Goal: Task Accomplishment & Management: Use online tool/utility

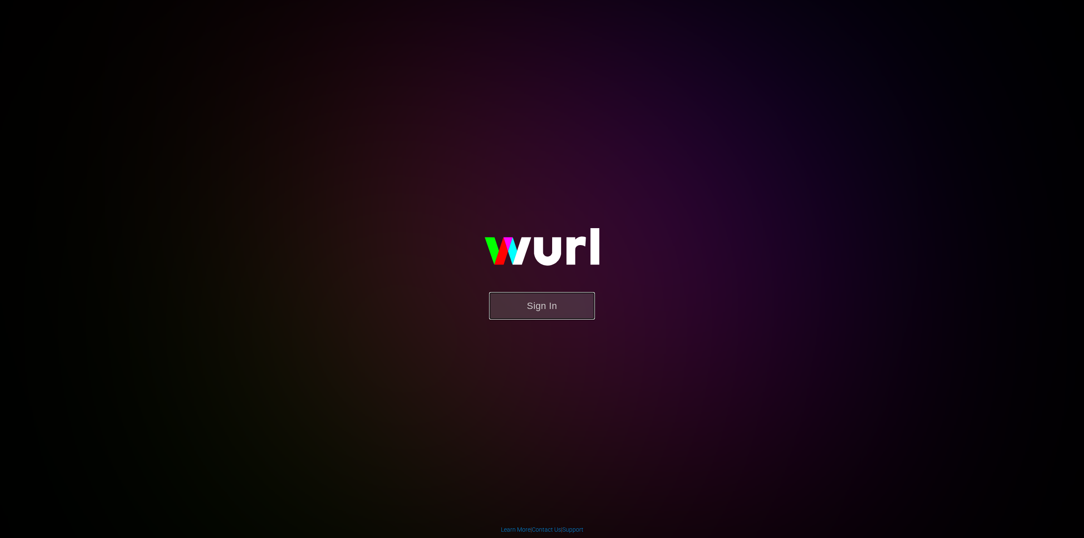
click at [536, 313] on button "Sign In" at bounding box center [542, 306] width 106 height 28
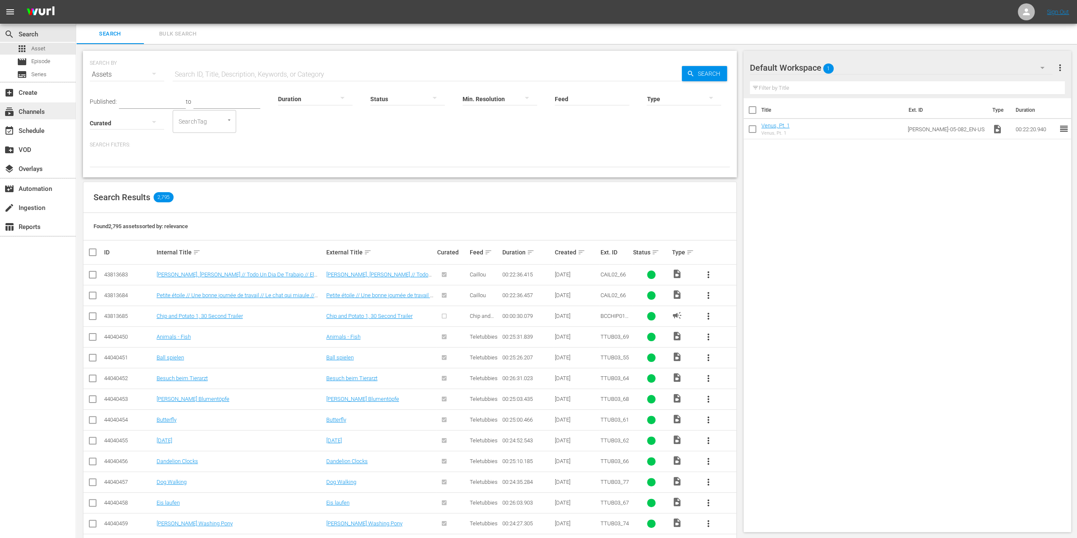
click at [36, 111] on div "subscriptions Channels" at bounding box center [23, 111] width 47 height 8
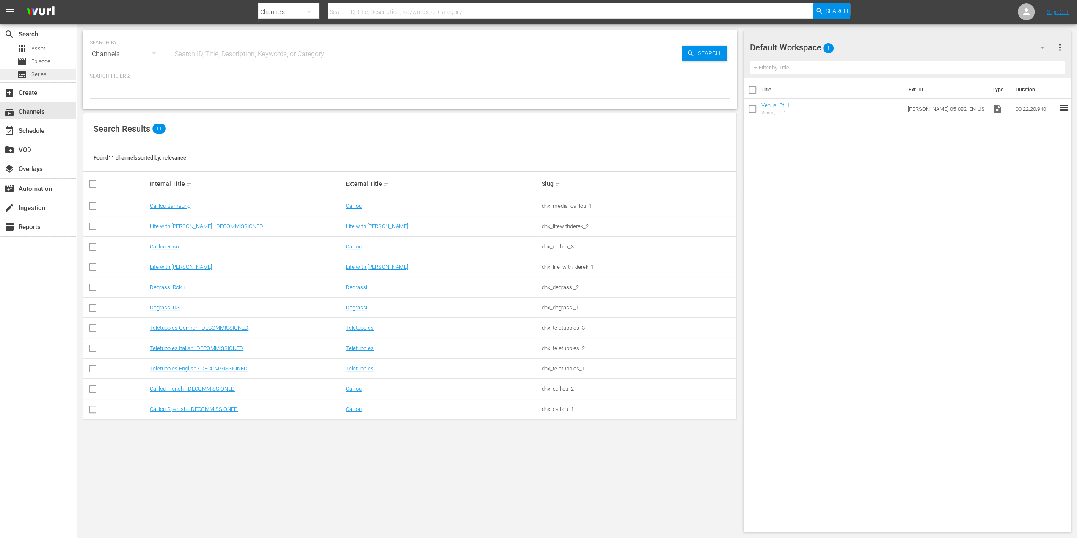
click at [41, 78] on span "Series" at bounding box center [38, 74] width 15 height 8
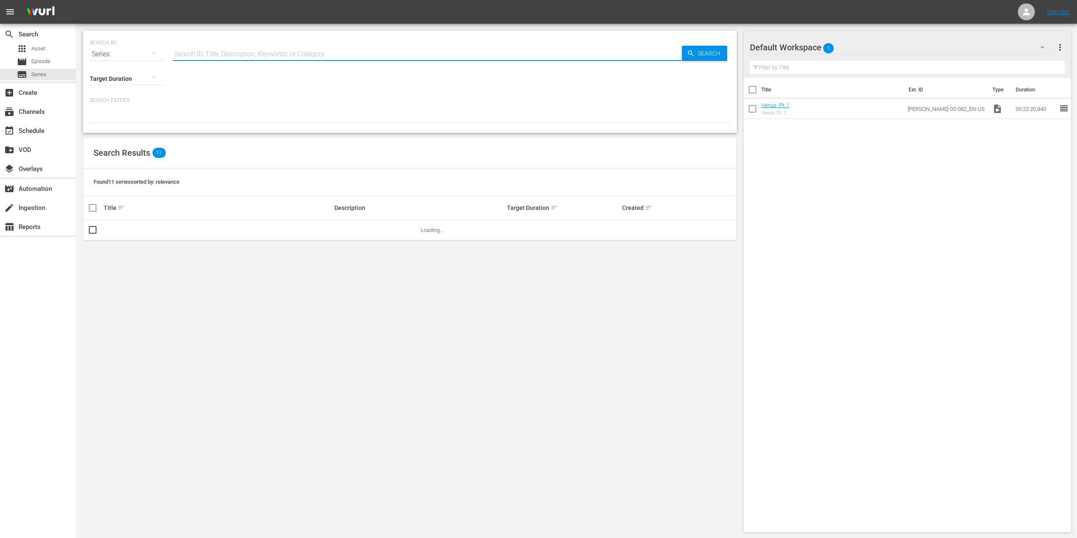
click at [273, 54] on input "text" at bounding box center [427, 54] width 509 height 20
type input "degrassi junior"
click at [124, 229] on link "Degrassi Junior High" at bounding box center [129, 230] width 50 height 6
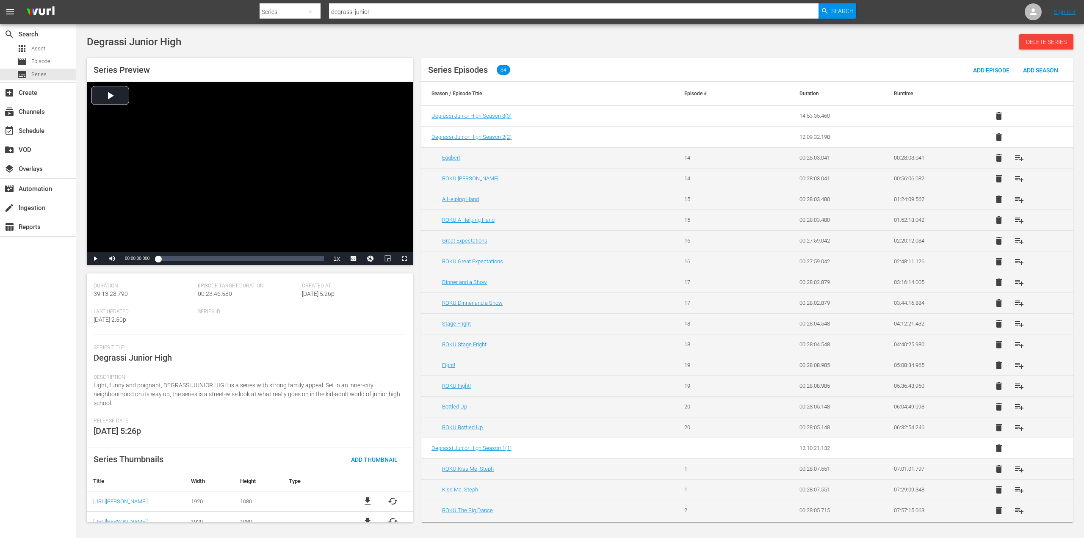
scroll to position [76, 0]
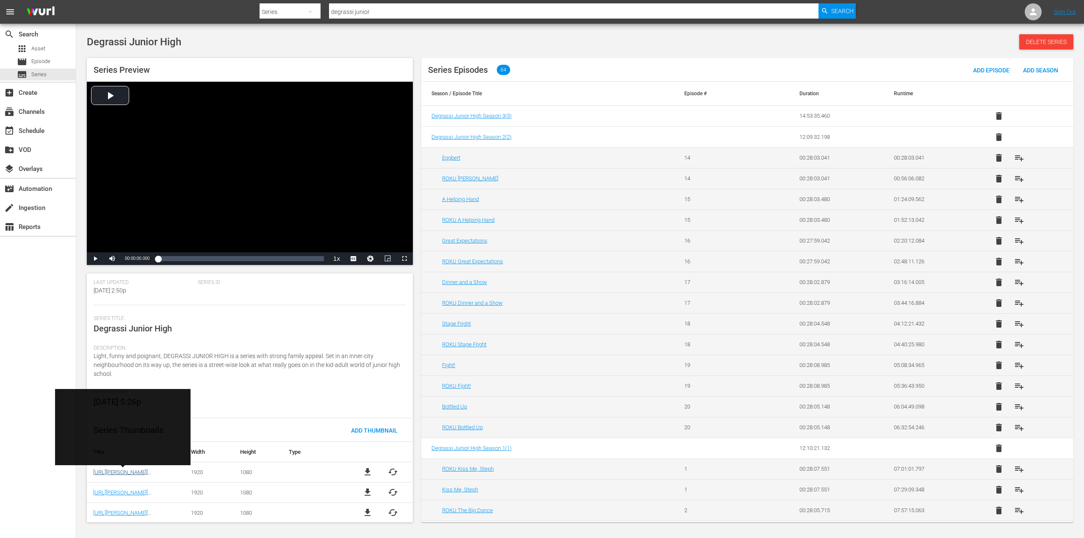
click at [127, 473] on link "https://wurl.wildbrain.com/assets/Wurl_S3_MRSS/DEGJ01_series_en-us_1920x1080.jp…" at bounding box center [140, 472] width 94 height 6
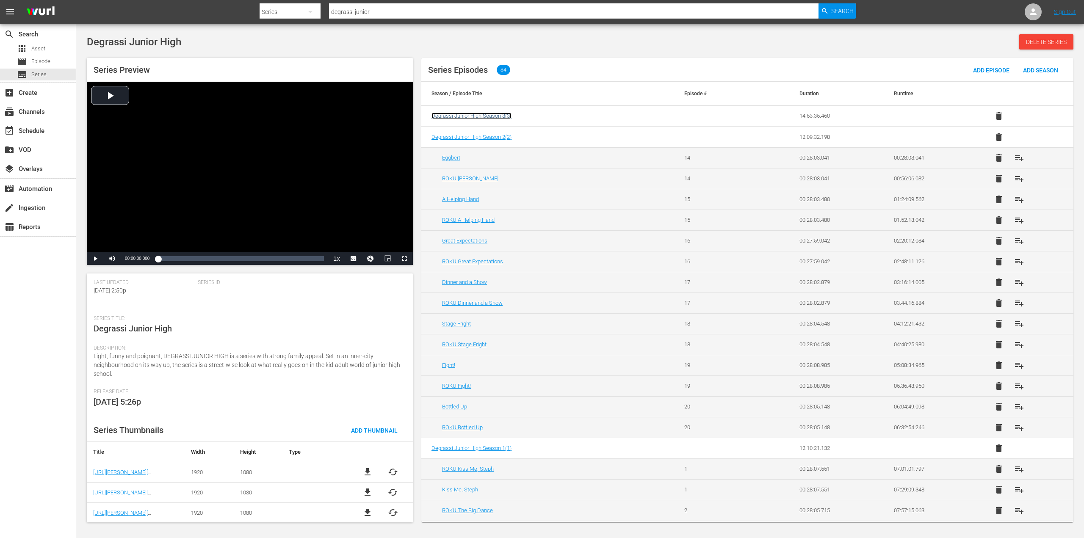
click at [487, 118] on span "Degrassi Junior High Season 3 ( 3 )" at bounding box center [471, 116] width 80 height 6
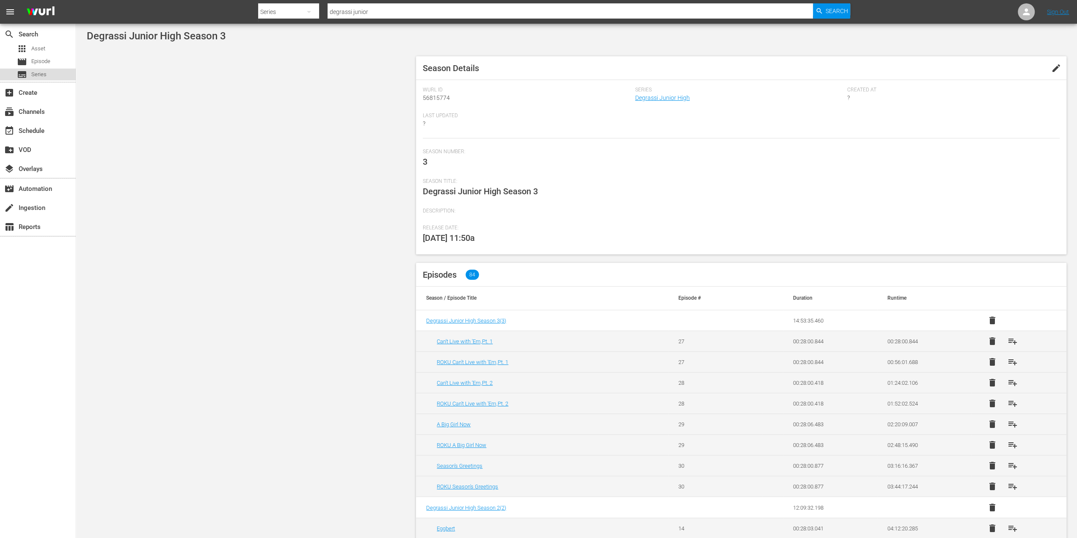
click at [43, 77] on span "Series" at bounding box center [38, 74] width 15 height 8
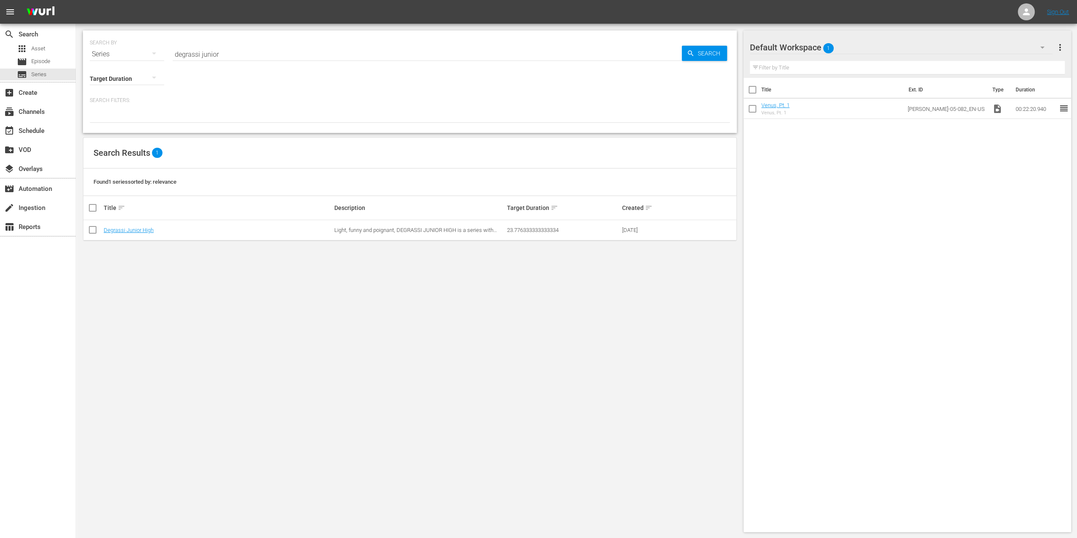
click at [299, 60] on div "Search ID, Title, Description, Keywords, or Category degrassi junior" at bounding box center [427, 54] width 509 height 20
click at [146, 231] on link "Degrassi Junior High" at bounding box center [129, 230] width 50 height 6
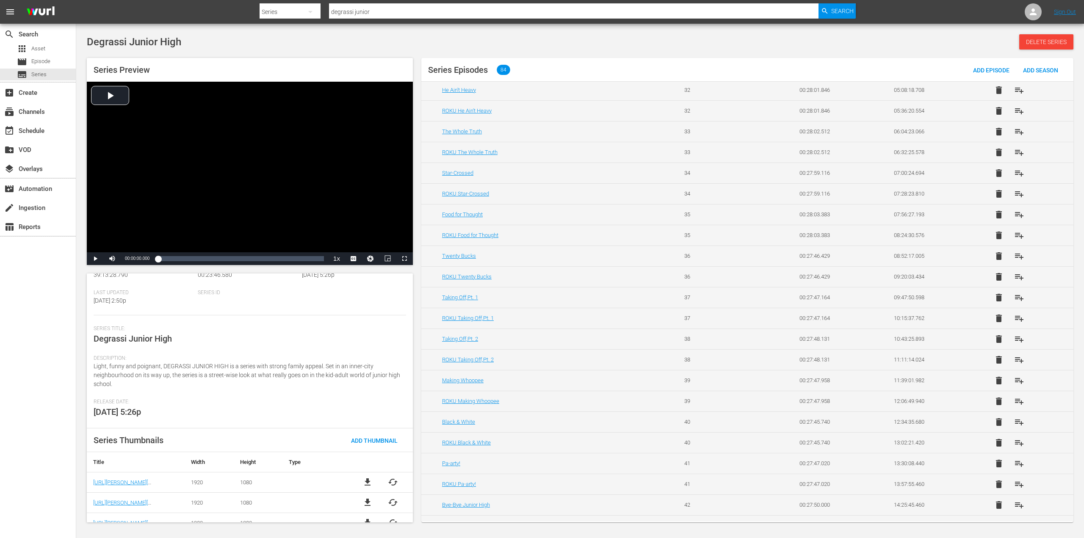
scroll to position [76, 0]
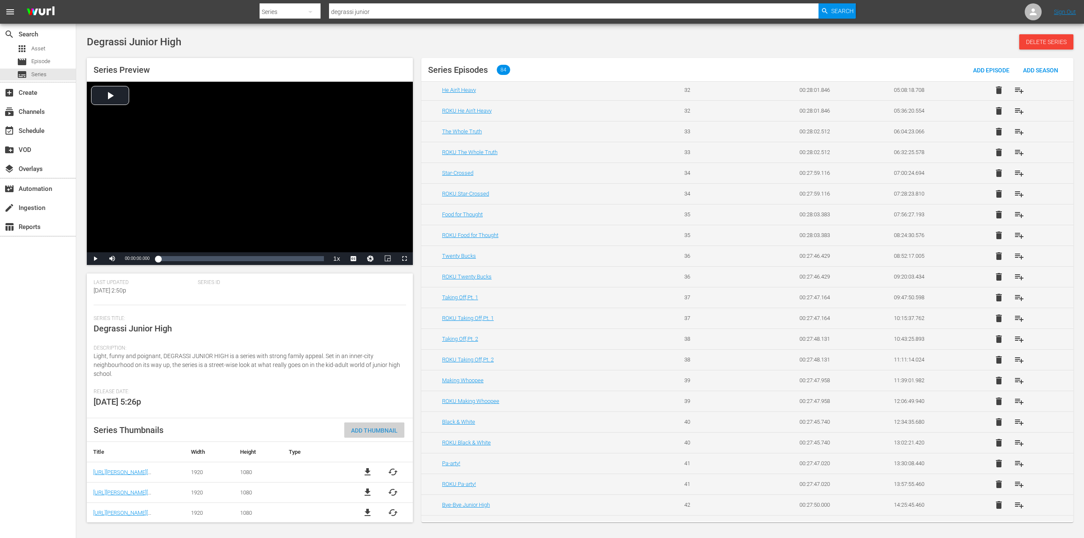
click at [360, 427] on span "Add Thumbnail" at bounding box center [374, 430] width 60 height 7
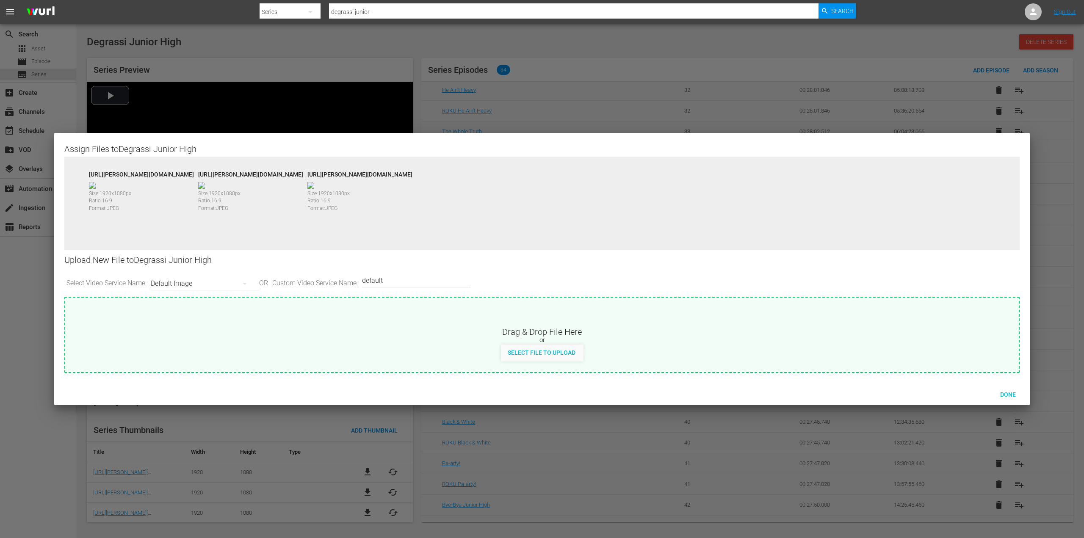
click at [205, 185] on img at bounding box center [201, 185] width 7 height 7
click at [303, 175] on div "https://wurl.wildbrain.com/assets/Wurl_S3_MRSS/DEGJ02_series_en-us_1920x1080.jp…" at bounding box center [250, 173] width 105 height 6
click at [303, 174] on div "https://wurl.wildbrain.com/assets/Wurl_S3_MRSS/DEGJ02_series_en-us_1920x1080.jp…" at bounding box center [250, 173] width 105 height 6
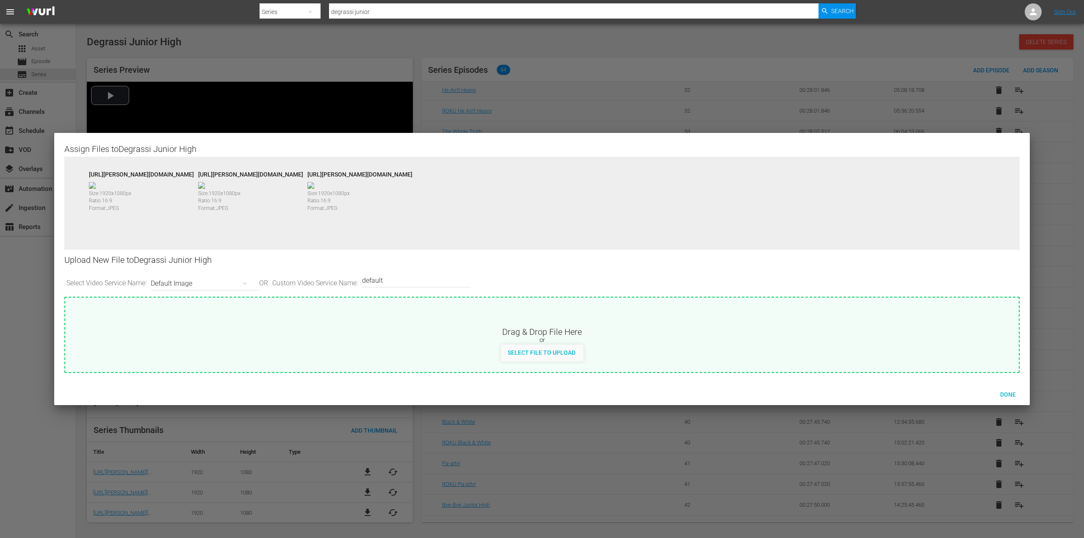
click at [303, 174] on div "https://wurl.wildbrain.com/assets/Wurl_S3_MRSS/DEGJ02_series_en-us_1920x1080.jp…" at bounding box center [250, 173] width 105 height 6
click at [194, 176] on div "https://wurl.wildbrain.com/assets/Wurl_S3_MRSS/DEGJ01_series_en-us_1920x1080.jp…" at bounding box center [141, 173] width 105 height 6
drag, startPoint x: 138, startPoint y: 174, endPoint x: 323, endPoint y: 172, distance: 185.0
click at [194, 172] on div "https://wurl.wildbrain.com/assets/Wurl_S3_MRSS/DEGJ01_series_en-us_1920x1080.jp…" at bounding box center [141, 173] width 105 height 6
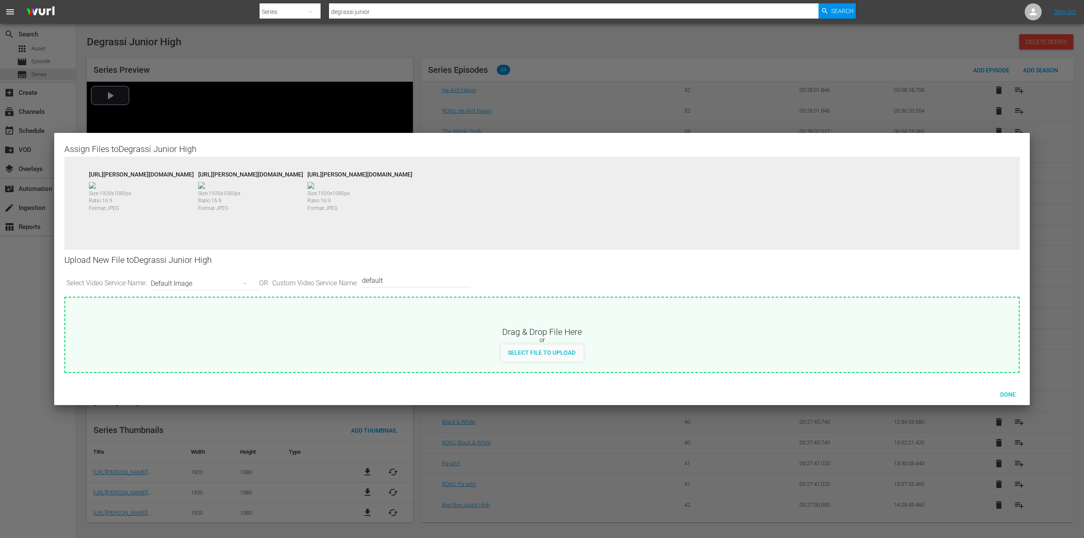
click at [194, 174] on div "https://wurl.wildbrain.com/assets/Wurl_S3_MRSS/DEGJ01_series_en-us_1920x1080.jp…" at bounding box center [141, 173] width 105 height 6
click at [349, 169] on div "https://wurl.wildbrain.com/assets/Wurl_S3_MRSS/DEGJ01_series_en-us_1920x1080.jp…" at bounding box center [541, 210] width 955 height 106
drag, startPoint x: 324, startPoint y: 175, endPoint x: 92, endPoint y: 173, distance: 232.4
click at [92, 173] on div "https://wurl.wildbrain.com/assets/Wurl_S3_MRSS/DEGJ01_series_en-us_1920x1080.jp…" at bounding box center [141, 173] width 105 height 6
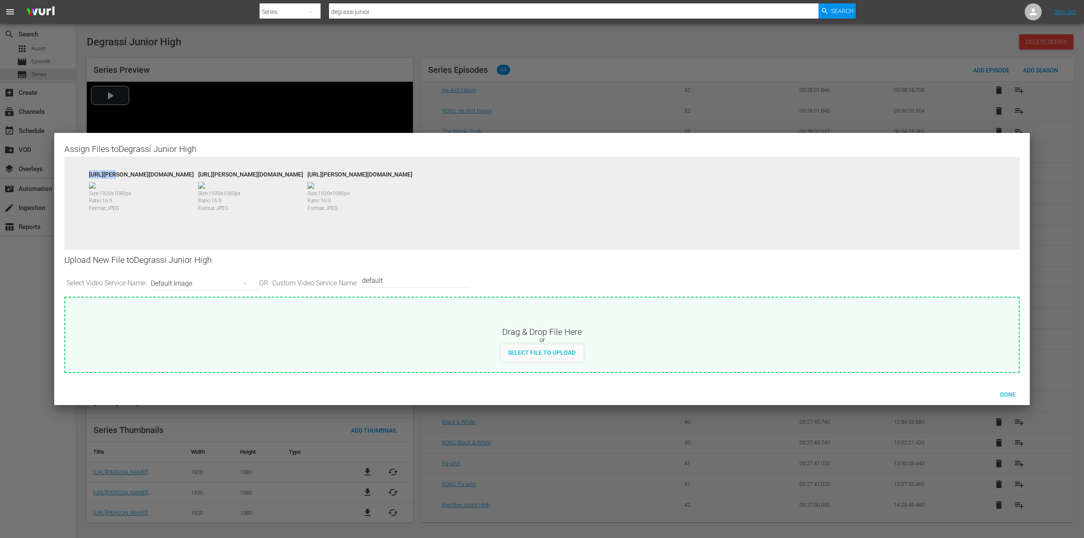
drag, startPoint x: 89, startPoint y: 175, endPoint x: 109, endPoint y: 172, distance: 20.1
click at [111, 173] on div "https://wurl.wildbrain.com/assets/Wurl_S3_MRSS/DEGJ01_series_en-us_1920x1080.jp…" at bounding box center [141, 173] width 105 height 6
click at [108, 172] on div "https://wurl.wildbrain.com/assets/Wurl_S3_MRSS/DEGJ01_series_en-us_1920x1080.jp…" at bounding box center [141, 173] width 105 height 6
click at [99, 173] on div "https://wurl.wildbrain.com/assets/Wurl_S3_MRSS/DEGJ01_series_en-us_1920x1080.jp…" at bounding box center [141, 173] width 105 height 6
drag, startPoint x: 93, startPoint y: 173, endPoint x: 288, endPoint y: 185, distance: 195.1
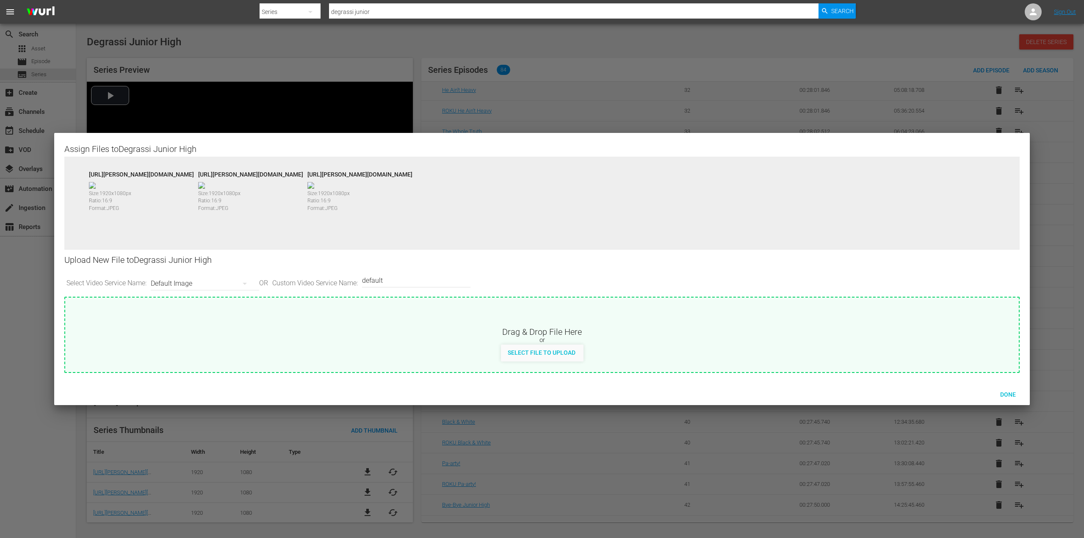
click at [194, 175] on div "https://wurl.wildbrain.com/assets/Wurl_S3_MRSS/DEGJ01_series_en-us_1920x1080.jp…" at bounding box center [141, 173] width 105 height 6
drag, startPoint x: 411, startPoint y: 24, endPoint x: 399, endPoint y: 36, distance: 17.4
click at [410, 26] on div at bounding box center [542, 269] width 1084 height 538
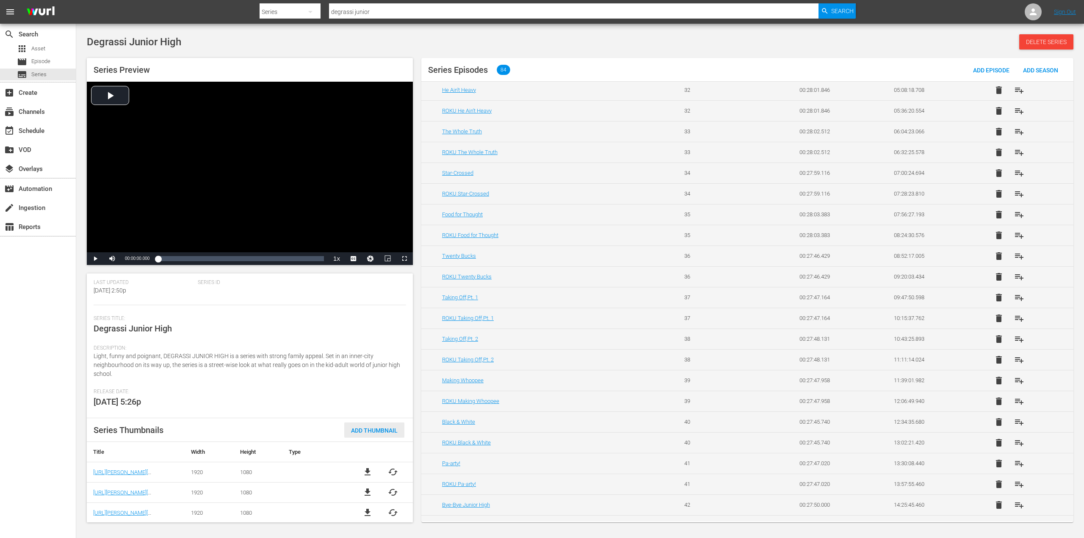
click at [362, 430] on span "Add Thumbnail" at bounding box center [374, 430] width 60 height 7
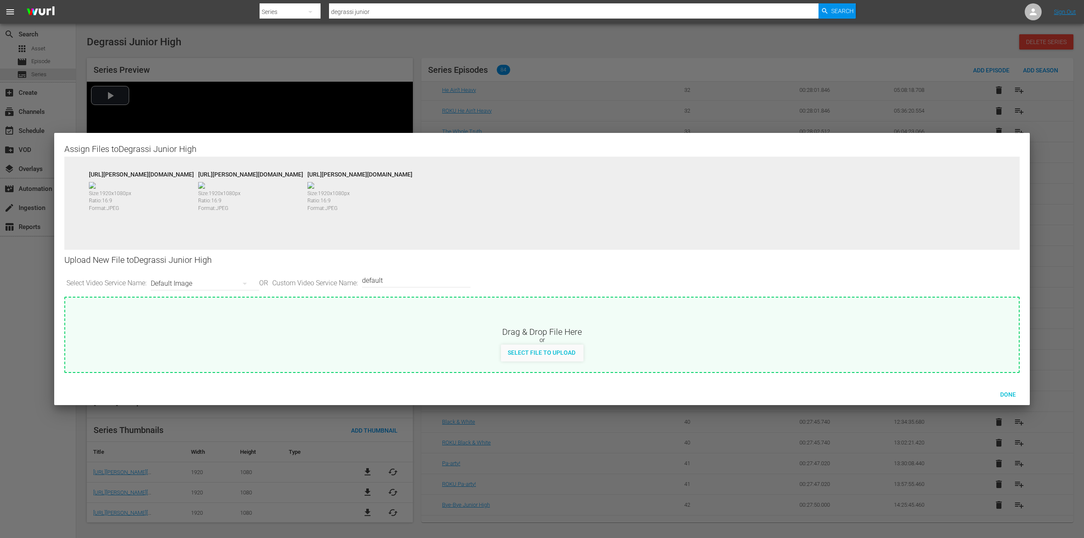
drag, startPoint x: 472, startPoint y: 36, endPoint x: 323, endPoint y: 210, distance: 229.4
click at [472, 37] on div at bounding box center [542, 269] width 1084 height 538
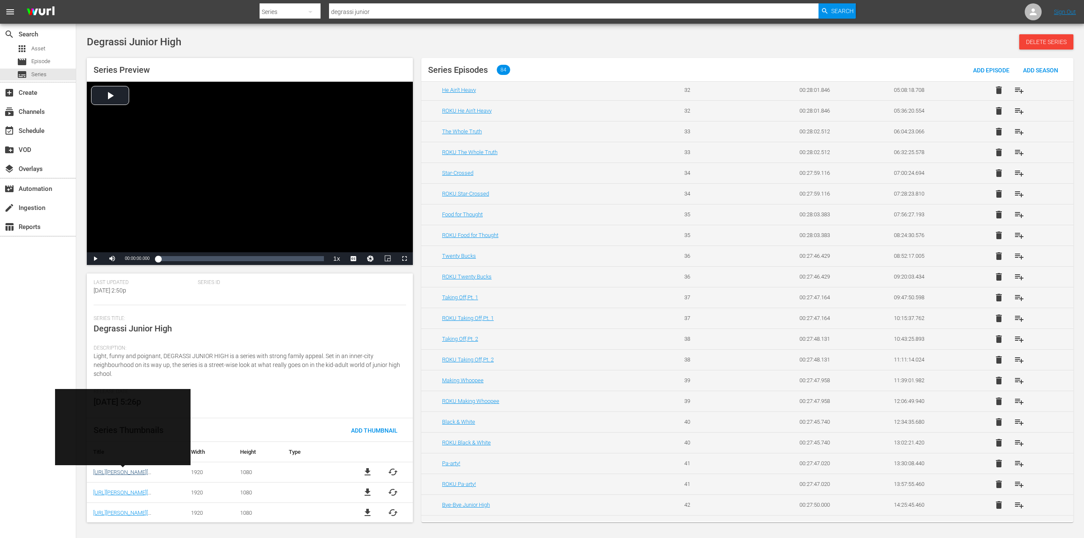
click at [122, 473] on link "https://wurl.wildbrain.com/assets/Wurl_S3_MRSS/DEGJ01_series_en-us_1920x1080.jp…" at bounding box center [140, 472] width 94 height 6
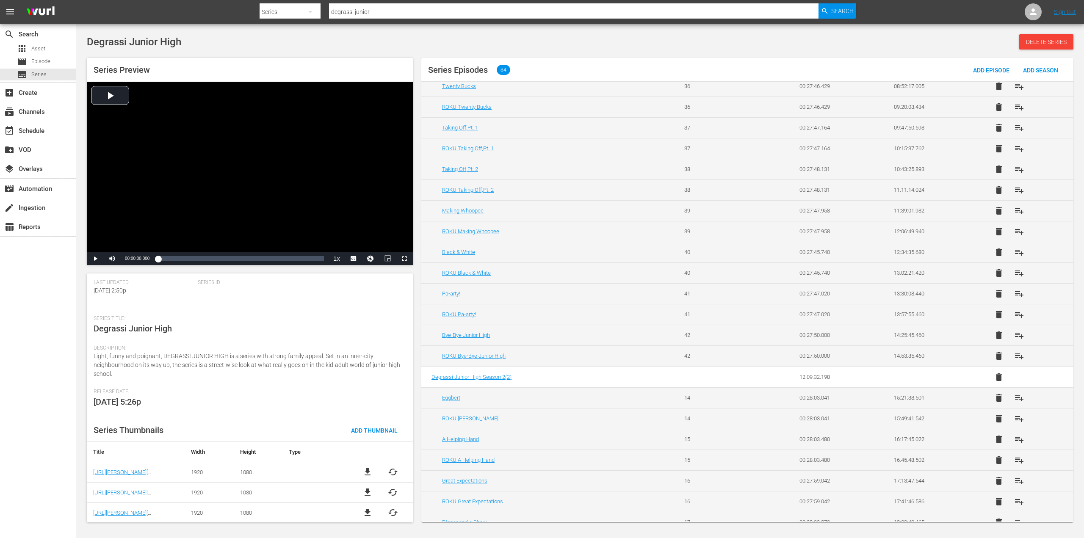
scroll to position [466, 0]
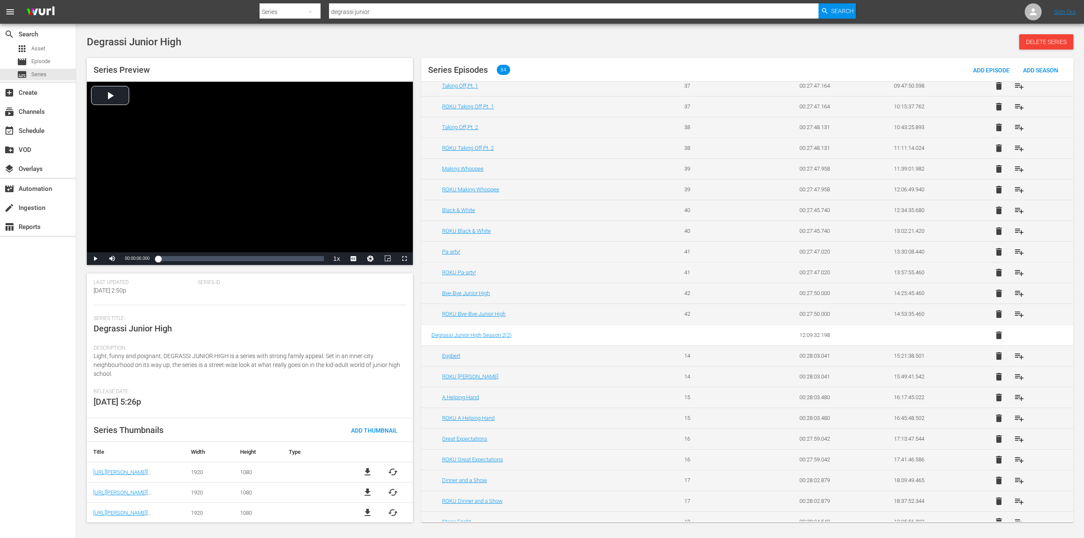
click at [367, 515] on span "file_download" at bounding box center [367, 513] width 10 height 10
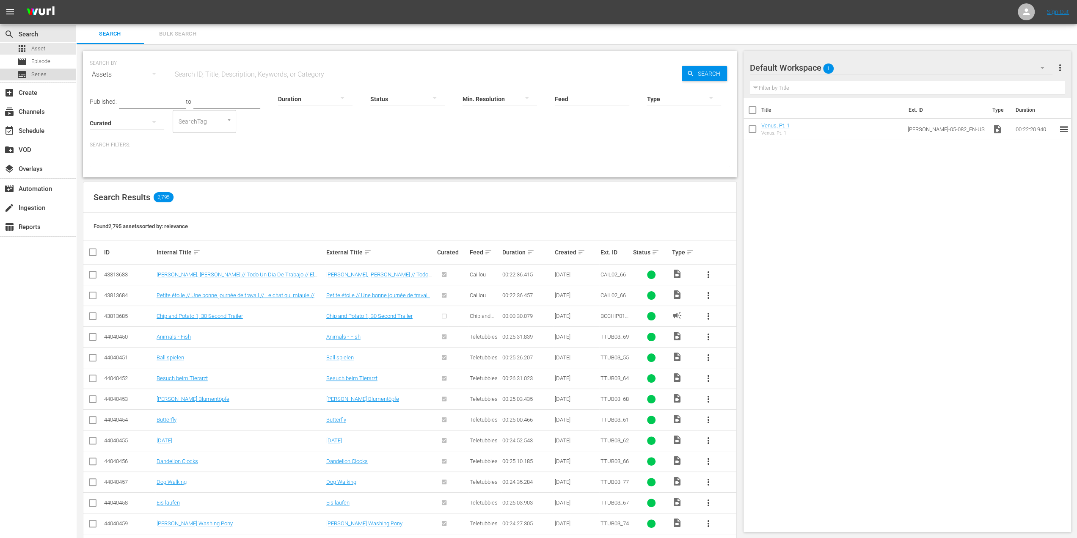
click at [39, 74] on span "Series" at bounding box center [38, 74] width 15 height 8
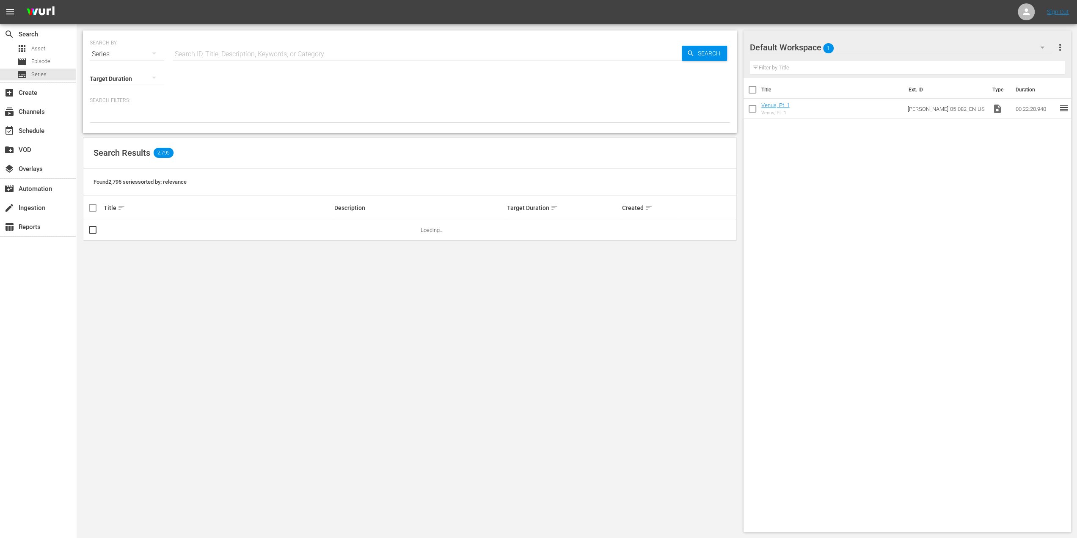
click at [244, 51] on input "text" at bounding box center [427, 54] width 509 height 20
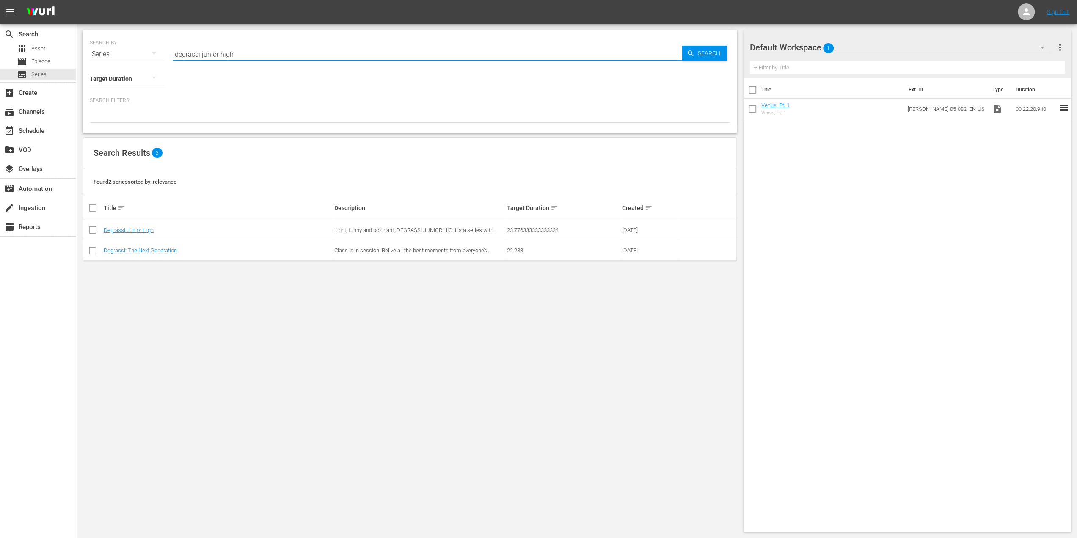
type input "degrassi junior high"
click at [150, 233] on td "Degrassi Junior High" at bounding box center [217, 230] width 231 height 20
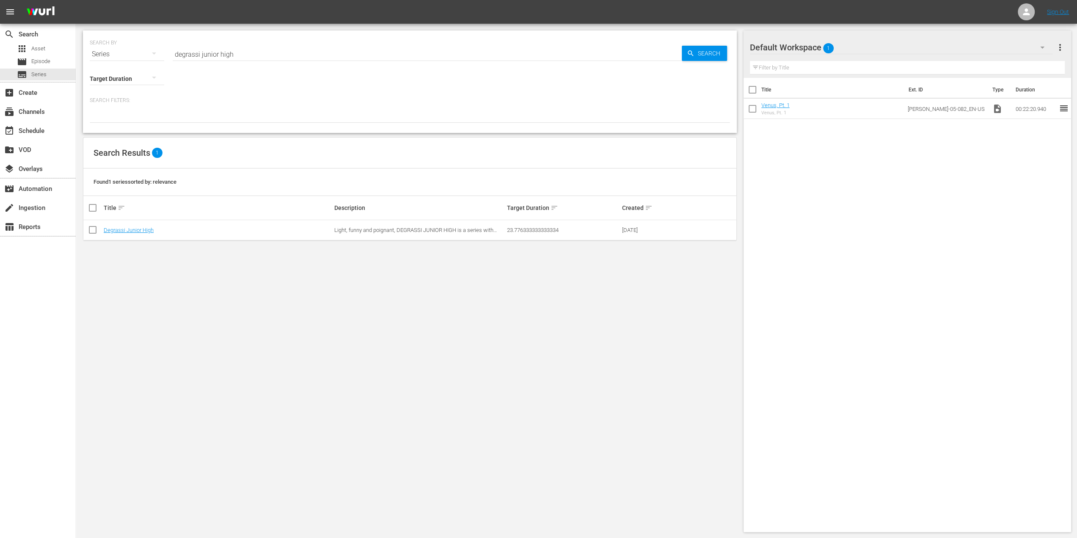
click at [157, 227] on div "Degrassi Junior High" at bounding box center [218, 230] width 228 height 6
click at [155, 228] on div "Degrassi Junior High" at bounding box center [218, 230] width 228 height 6
click at [136, 229] on link "Degrassi Junior High" at bounding box center [129, 230] width 50 height 6
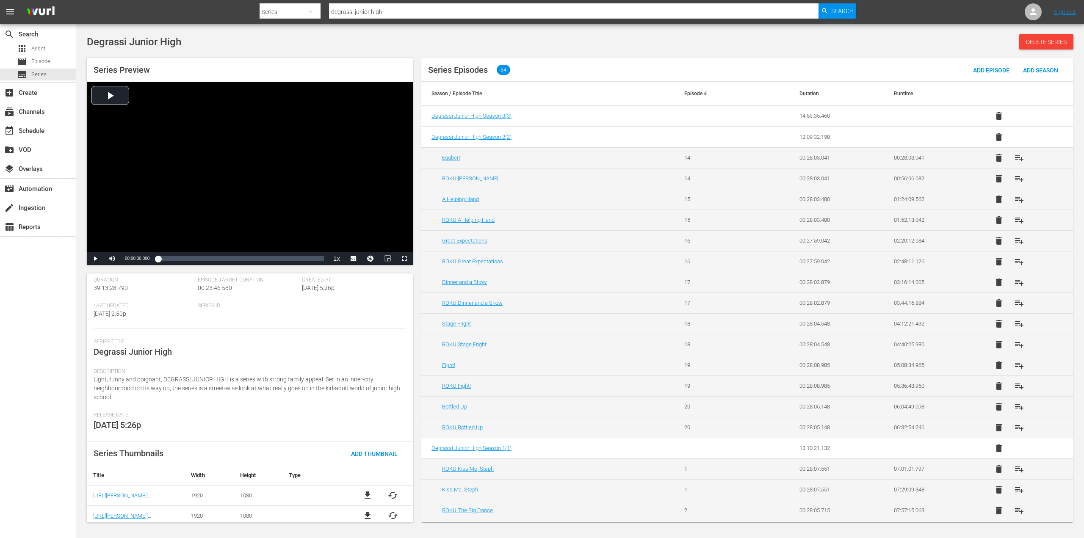
scroll to position [76, 0]
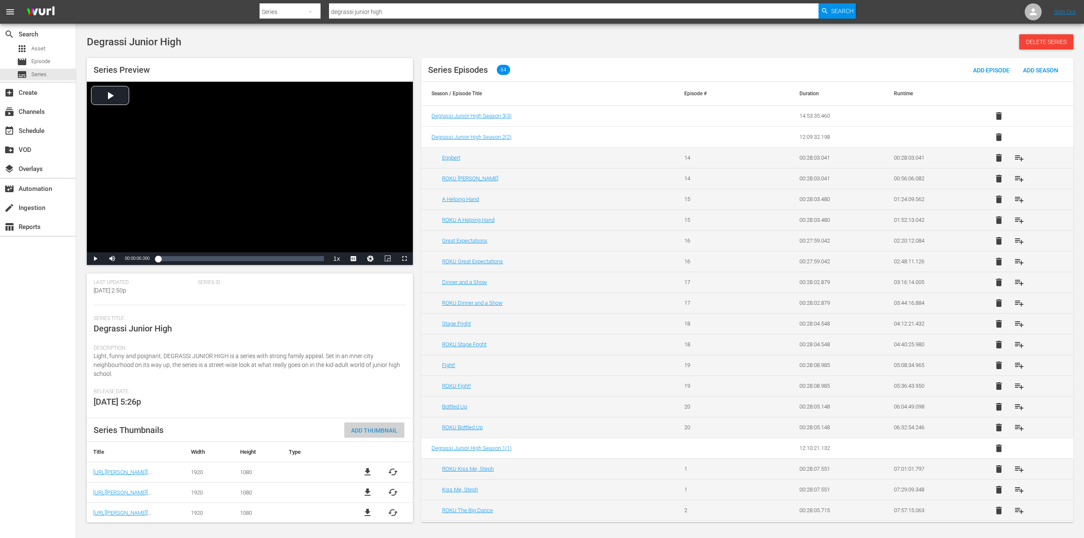
click at [370, 430] on span "Add Thumbnail" at bounding box center [374, 430] width 60 height 7
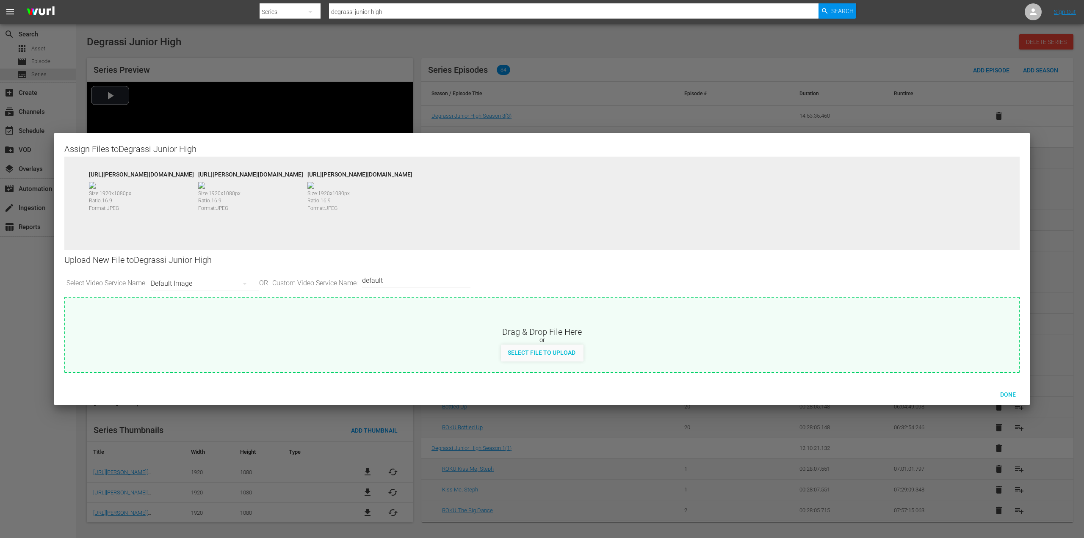
click at [646, 100] on div at bounding box center [542, 269] width 1084 height 538
